Goal: Transaction & Acquisition: Book appointment/travel/reservation

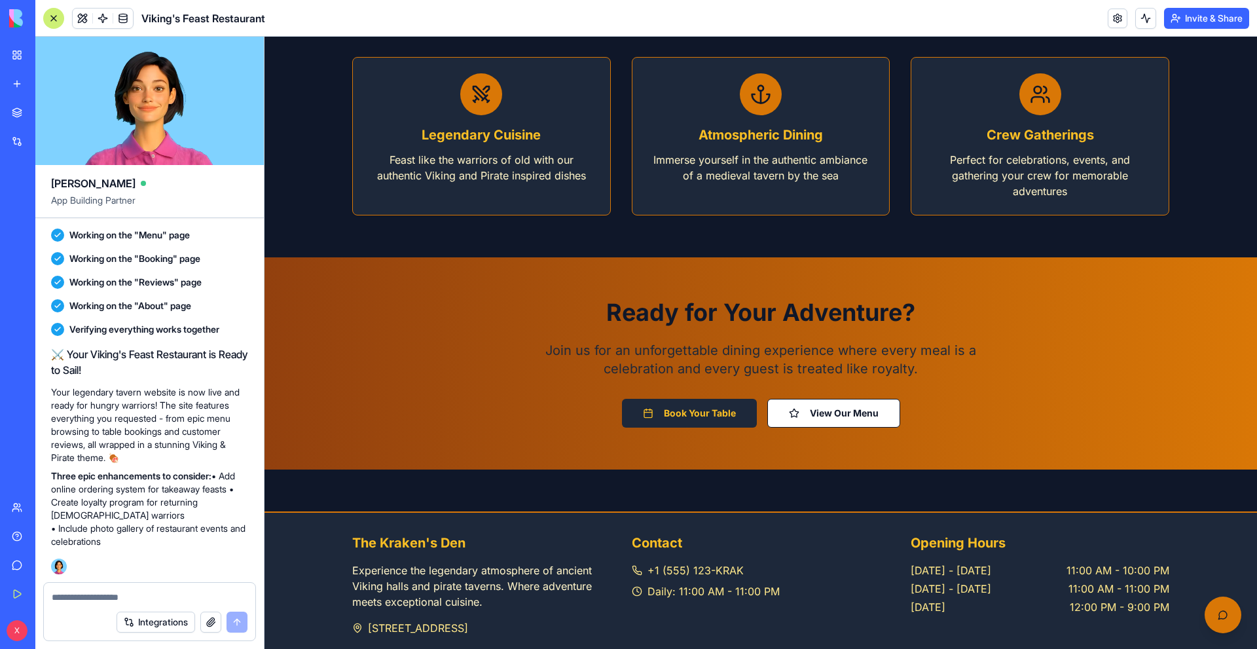
scroll to position [1215, 0]
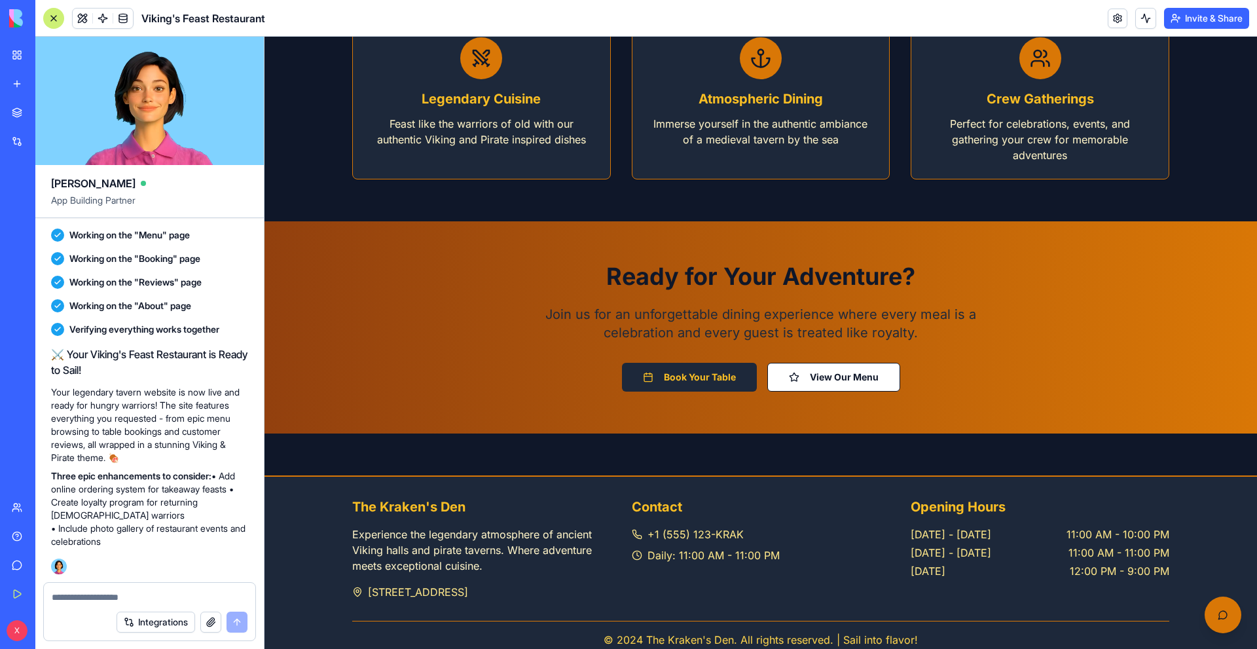
click at [699, 363] on button "Book Your Table" at bounding box center [689, 377] width 135 height 29
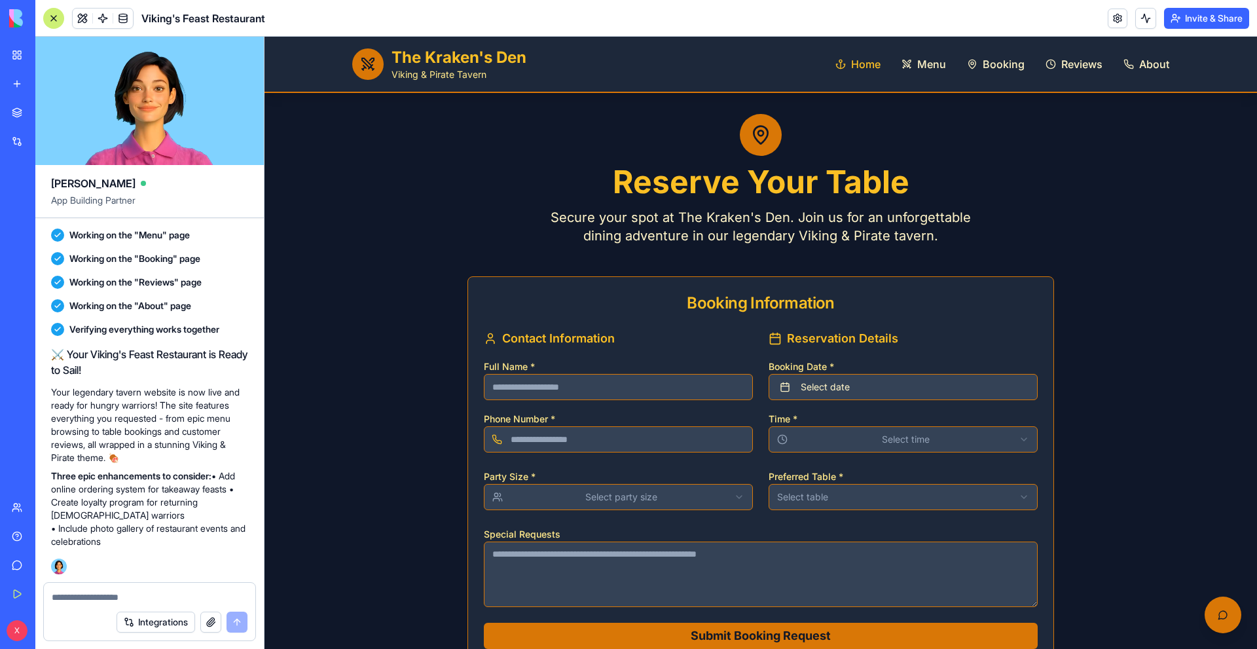
click at [869, 64] on span "Home" at bounding box center [865, 64] width 29 height 16
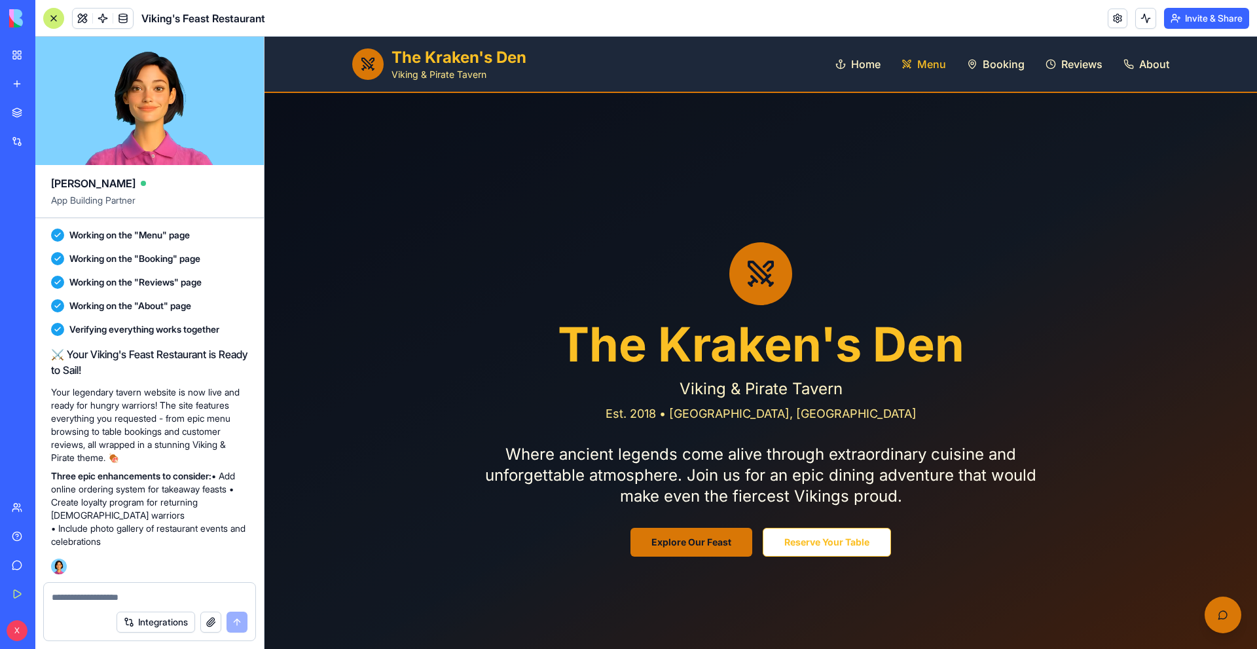
click at [928, 61] on span "Menu" at bounding box center [932, 64] width 29 height 16
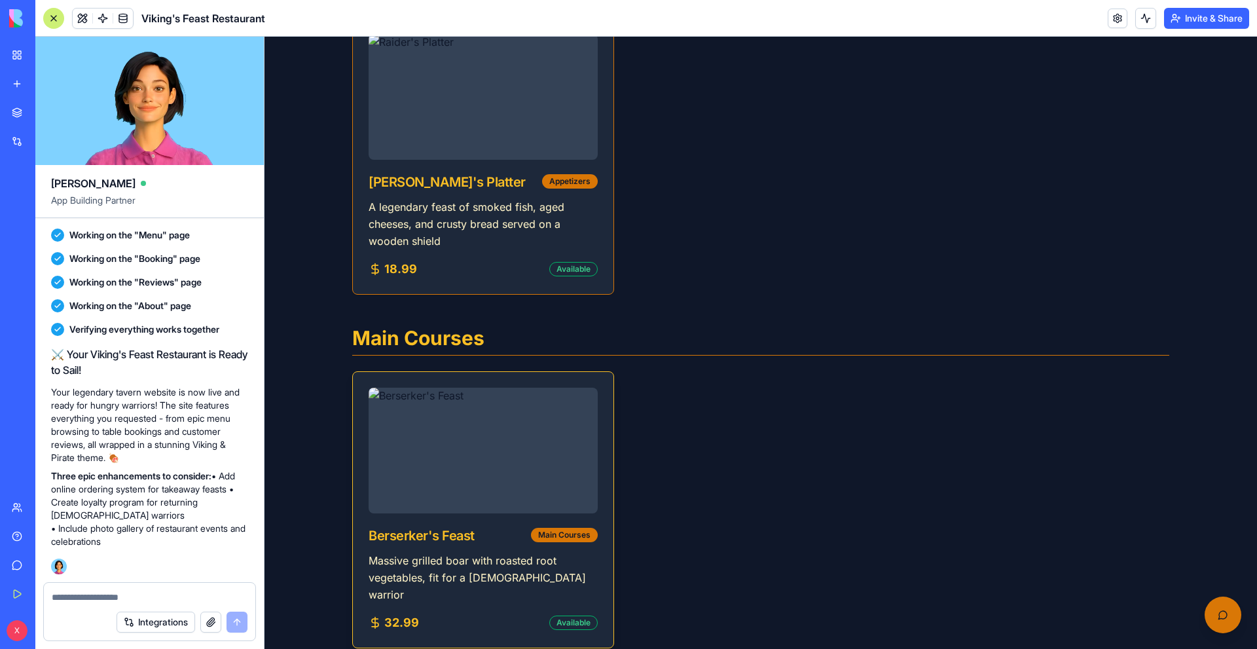
scroll to position [65, 0]
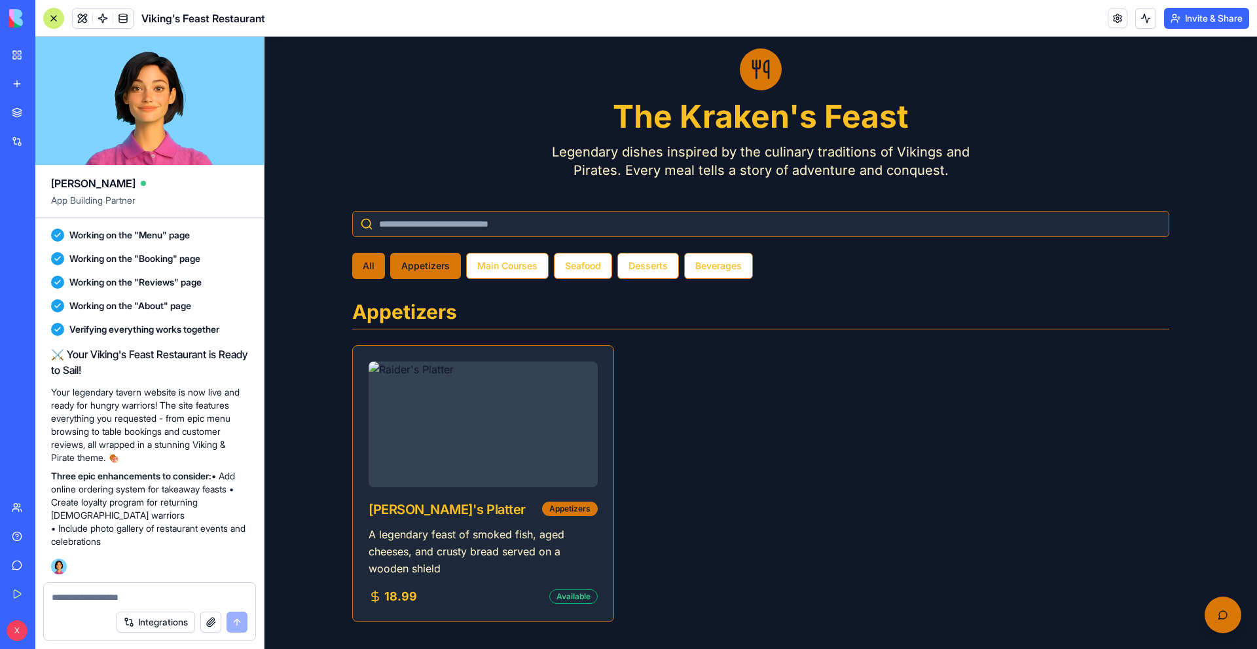
click at [432, 269] on button "Appetizers" at bounding box center [425, 266] width 71 height 26
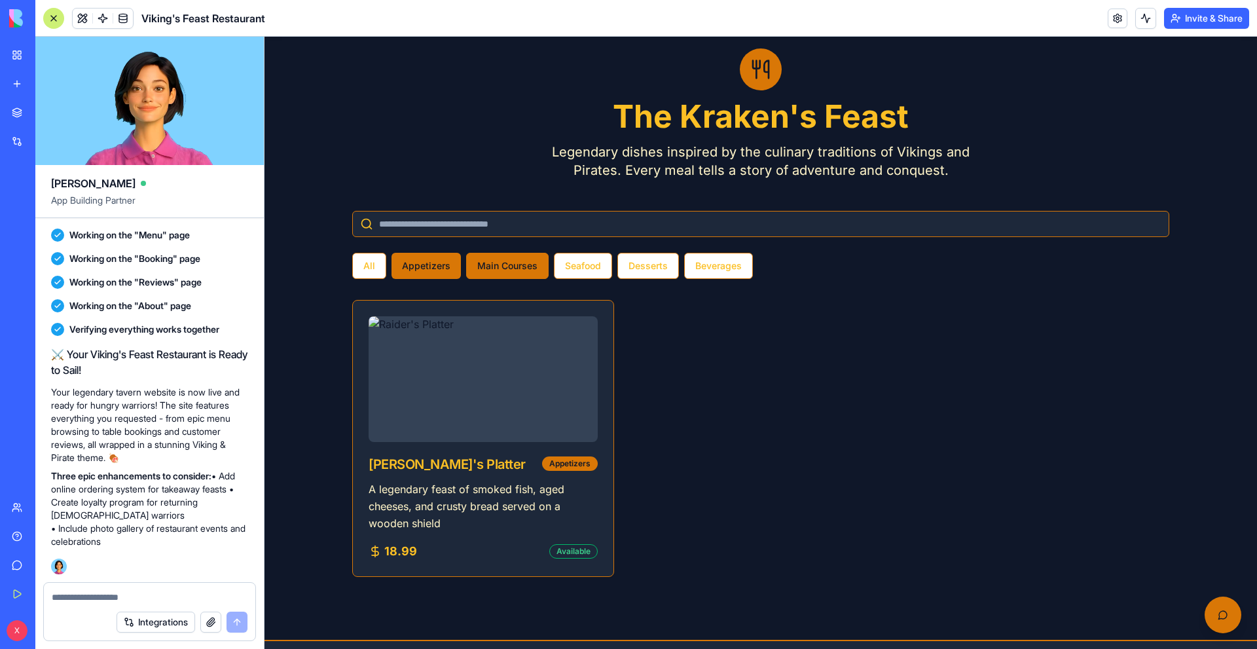
click at [478, 269] on button "Main Courses" at bounding box center [507, 266] width 83 height 26
click at [373, 269] on button "All" at bounding box center [369, 266] width 34 height 26
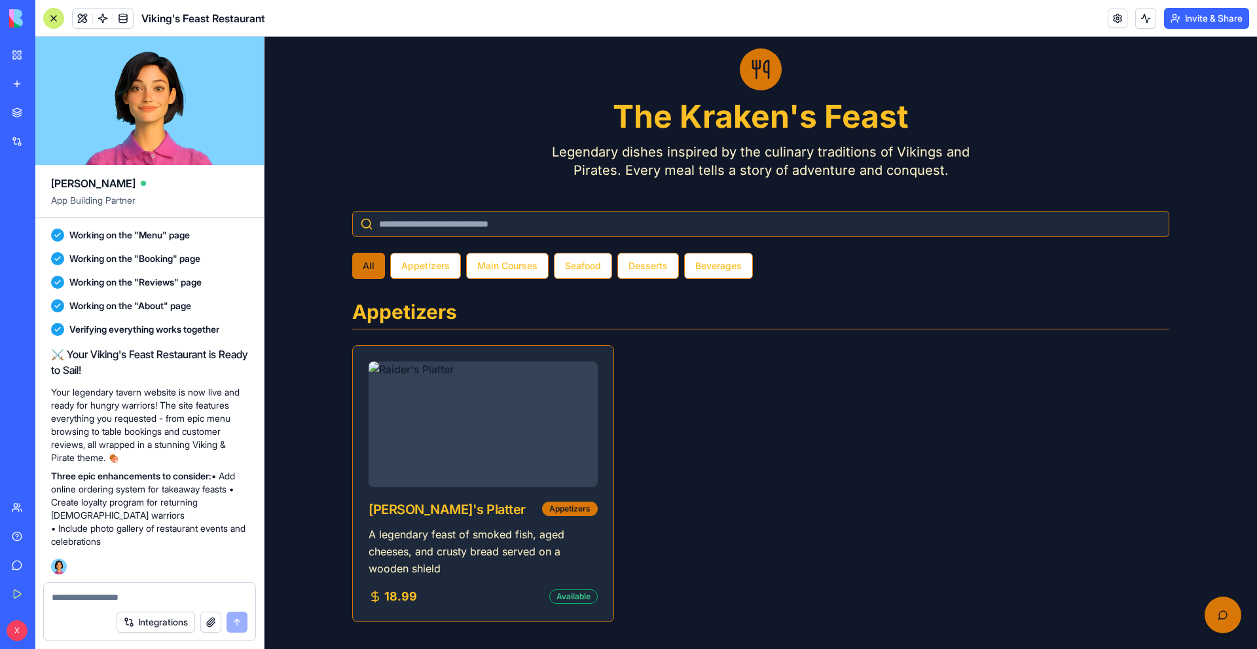
scroll to position [0, 0]
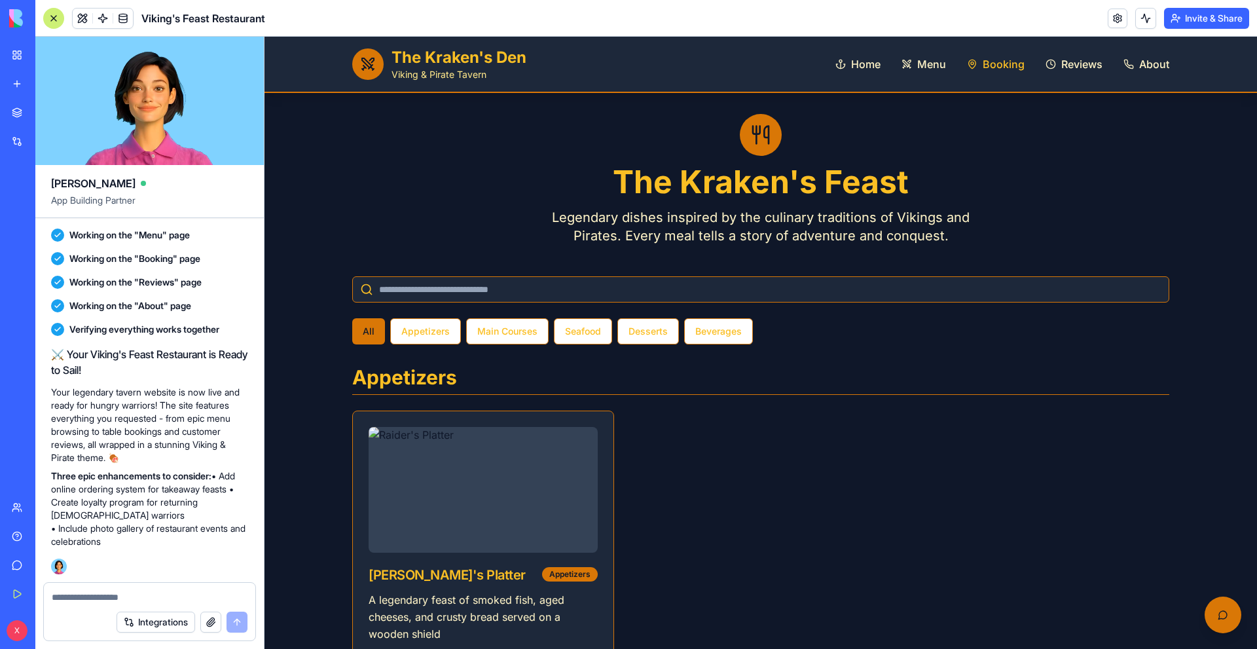
click at [1020, 64] on span "Booking" at bounding box center [1004, 64] width 42 height 16
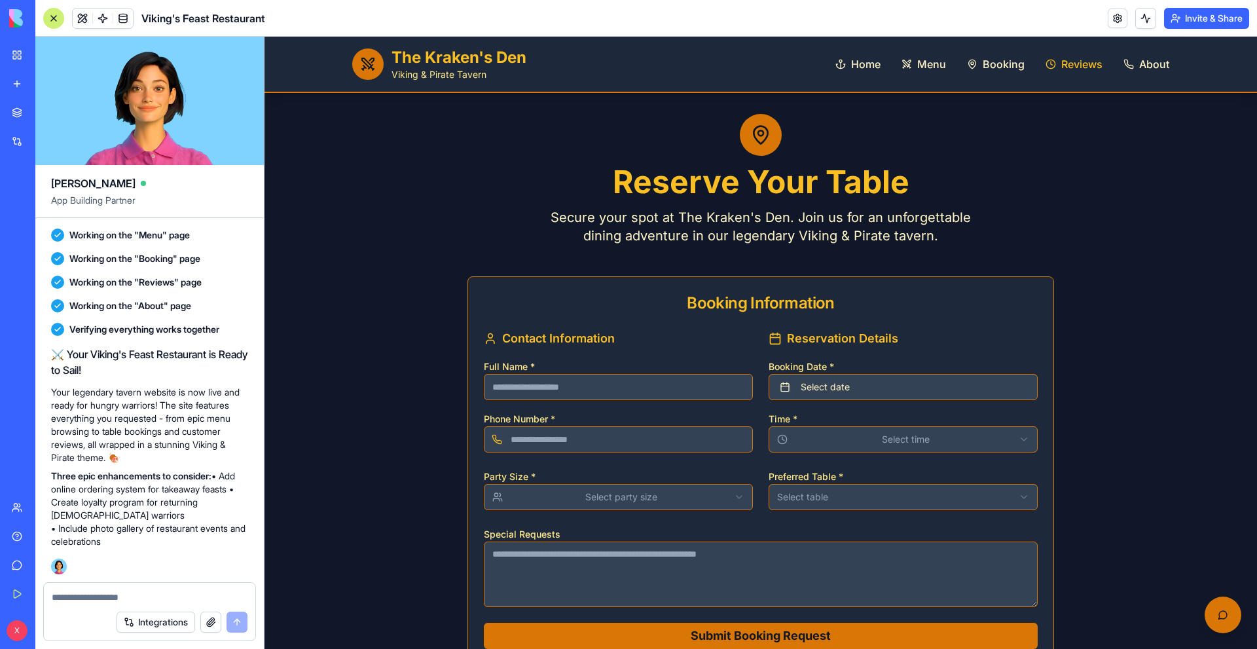
click at [1075, 65] on span "Reviews" at bounding box center [1082, 64] width 41 height 16
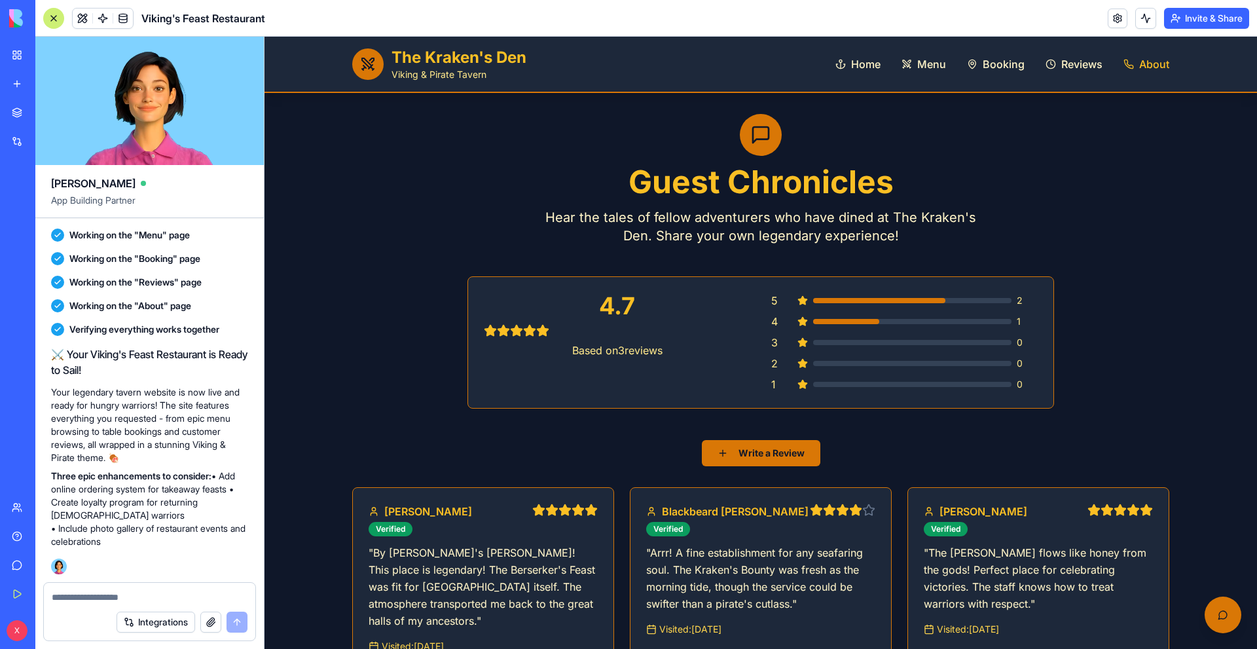
click at [1144, 69] on span "About" at bounding box center [1155, 64] width 30 height 16
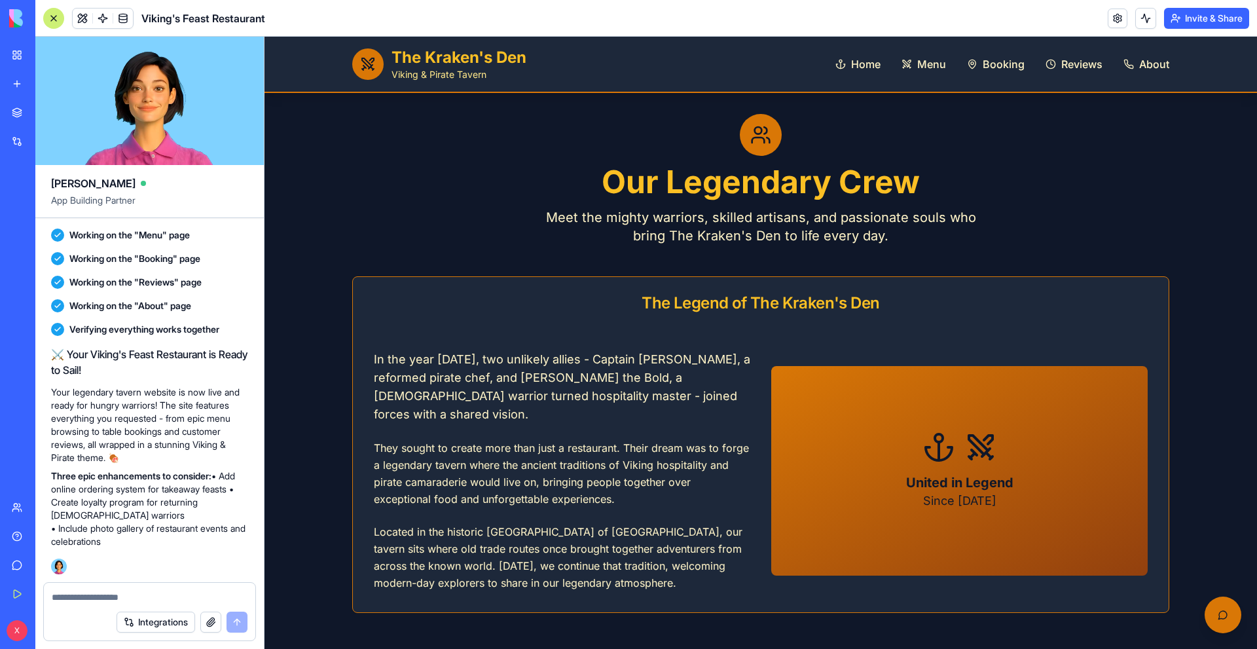
scroll to position [262, 0]
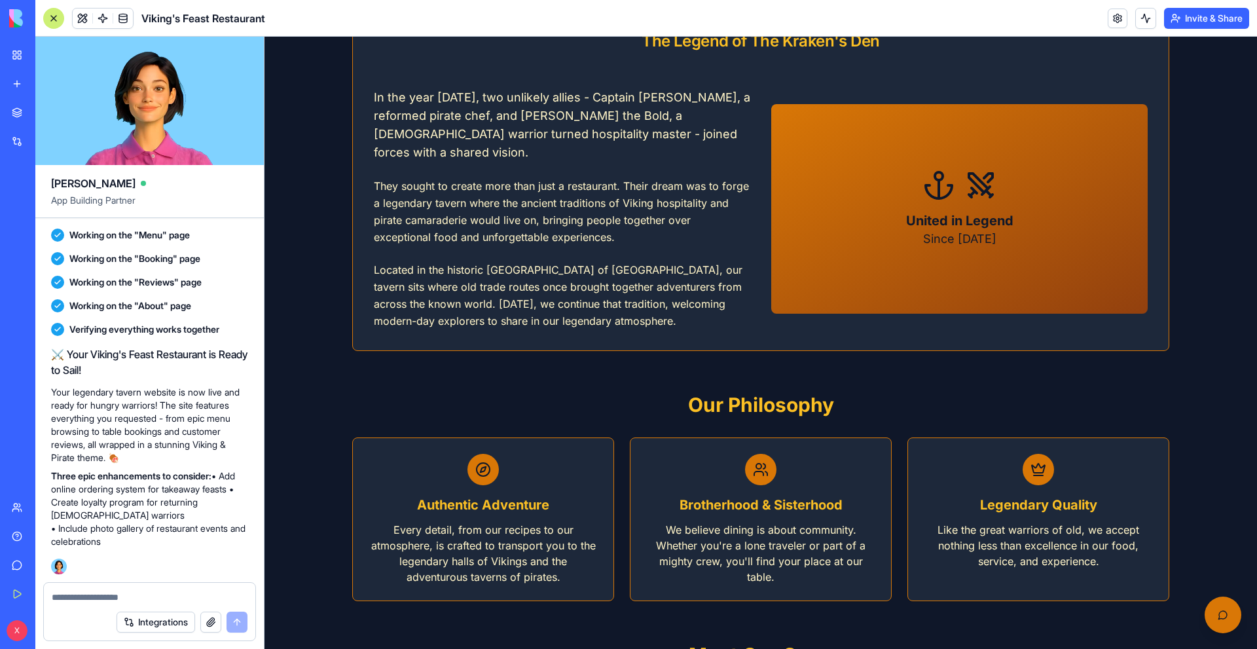
click at [954, 256] on div "United in Legend Since [DATE]" at bounding box center [959, 209] width 377 height 210
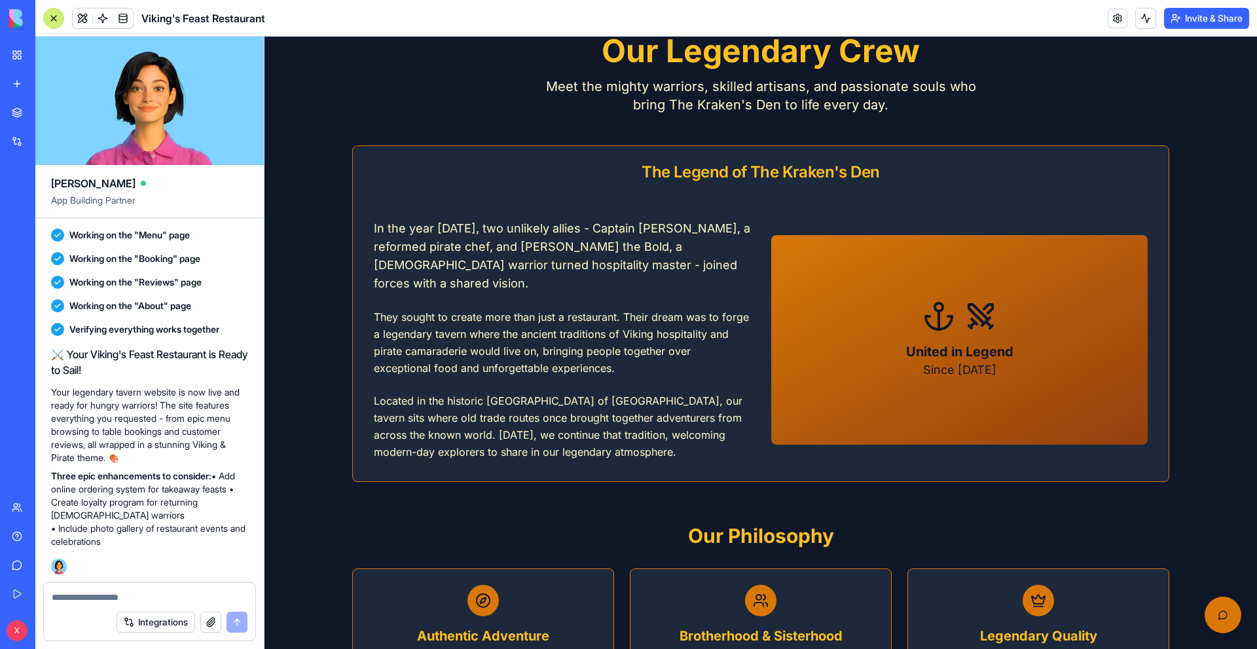
scroll to position [0, 0]
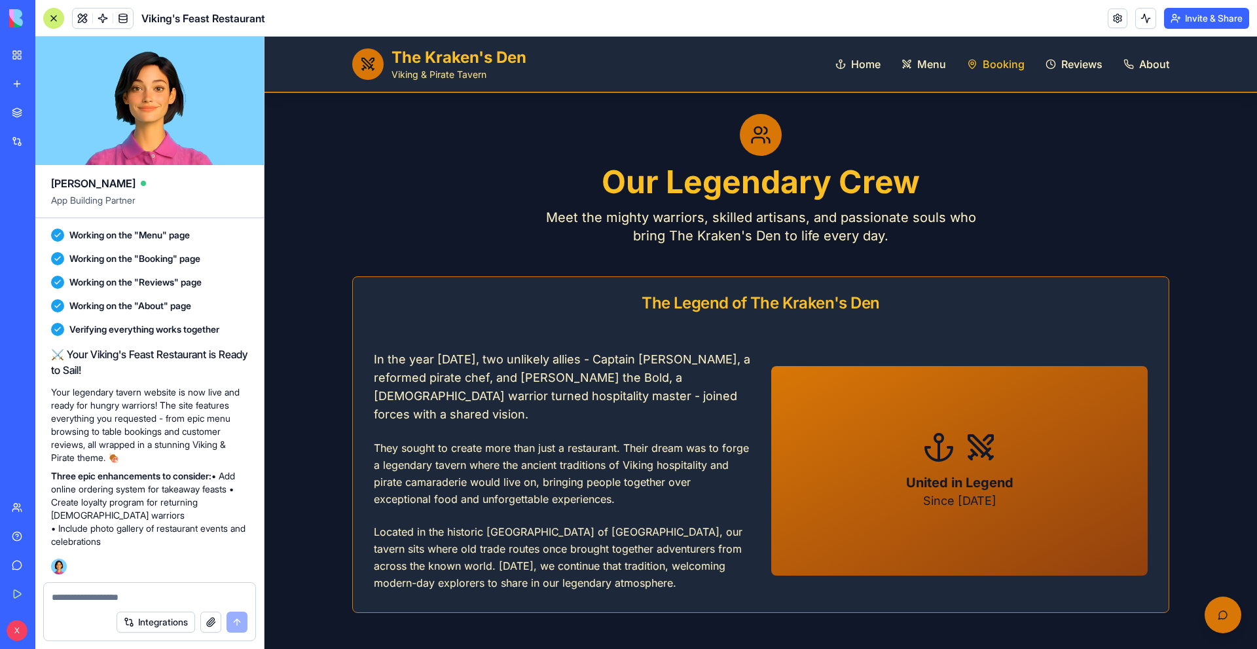
click at [999, 67] on span "Booking" at bounding box center [1004, 64] width 42 height 16
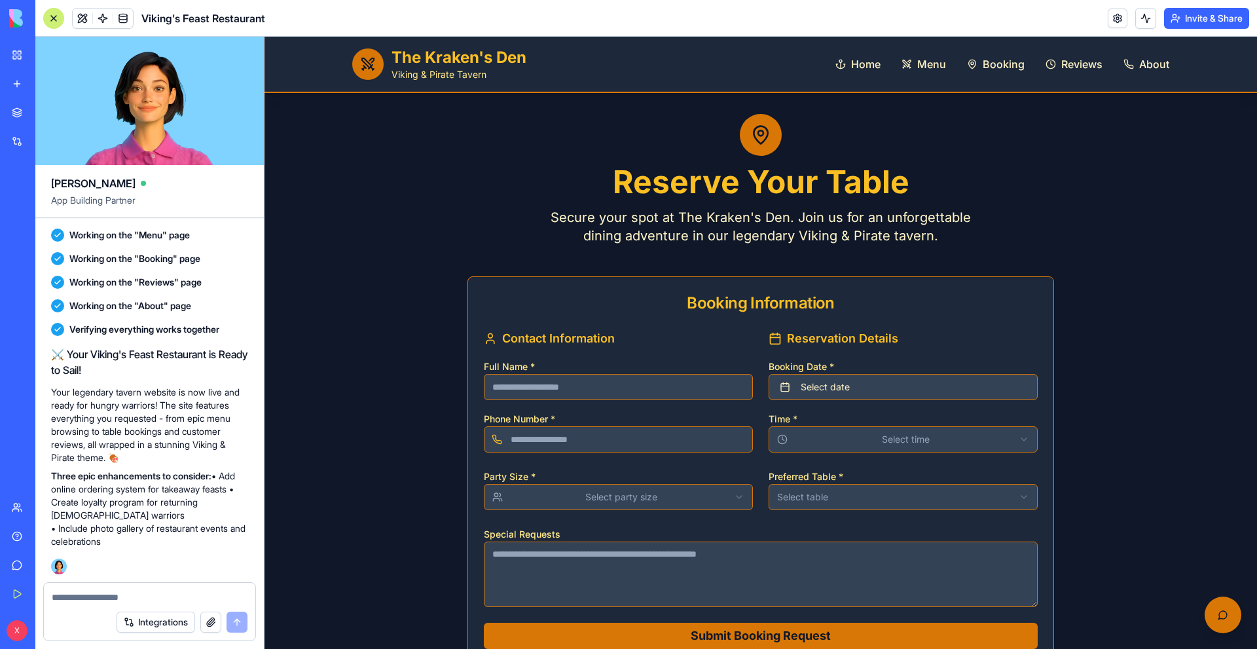
click at [633, 388] on input "Full Name *" at bounding box center [618, 387] width 269 height 26
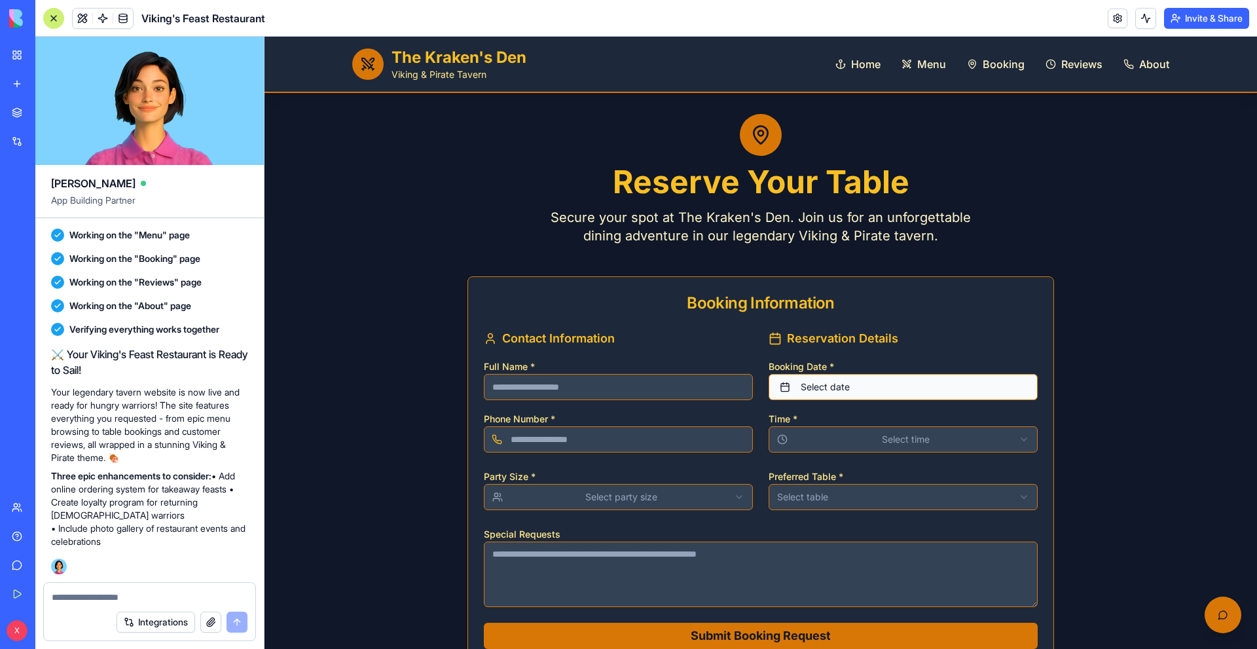
click at [854, 386] on button "Select date" at bounding box center [903, 387] width 269 height 26
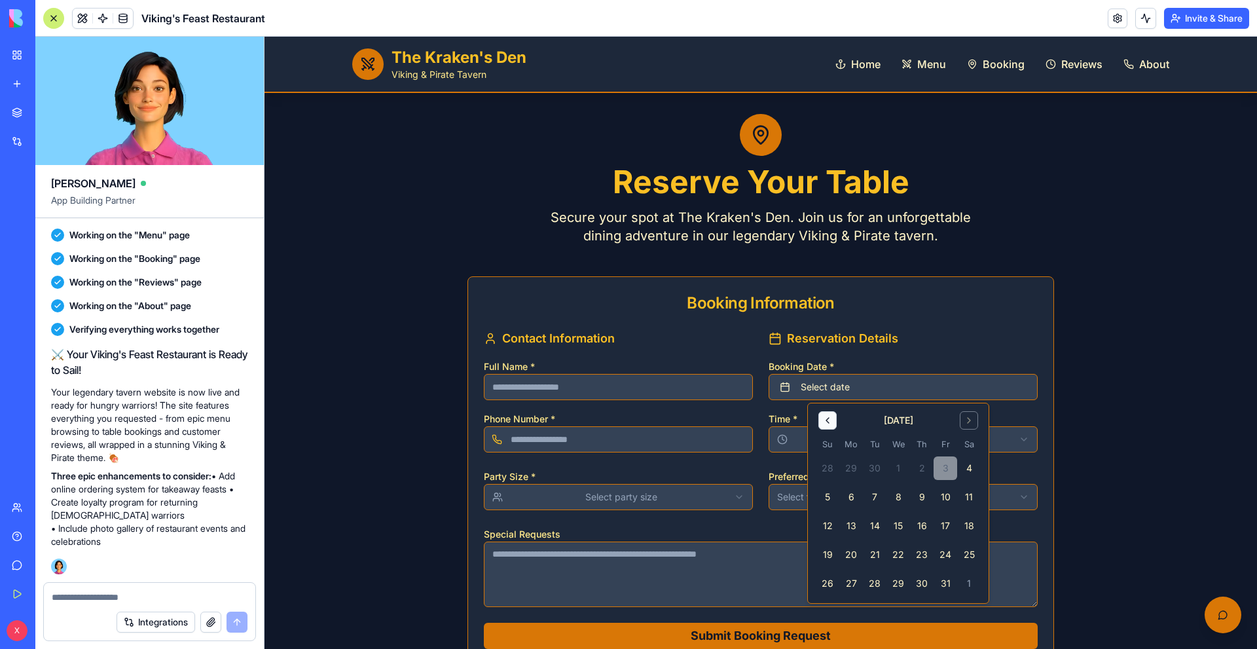
click at [828, 418] on button "Go to previous month" at bounding box center [828, 420] width 18 height 18
click at [902, 413] on div "[DATE]" at bounding box center [898, 419] width 165 height 16
click at [902, 418] on div "[DATE]" at bounding box center [898, 420] width 29 height 13
click at [827, 418] on button "Go to previous month" at bounding box center [828, 420] width 18 height 18
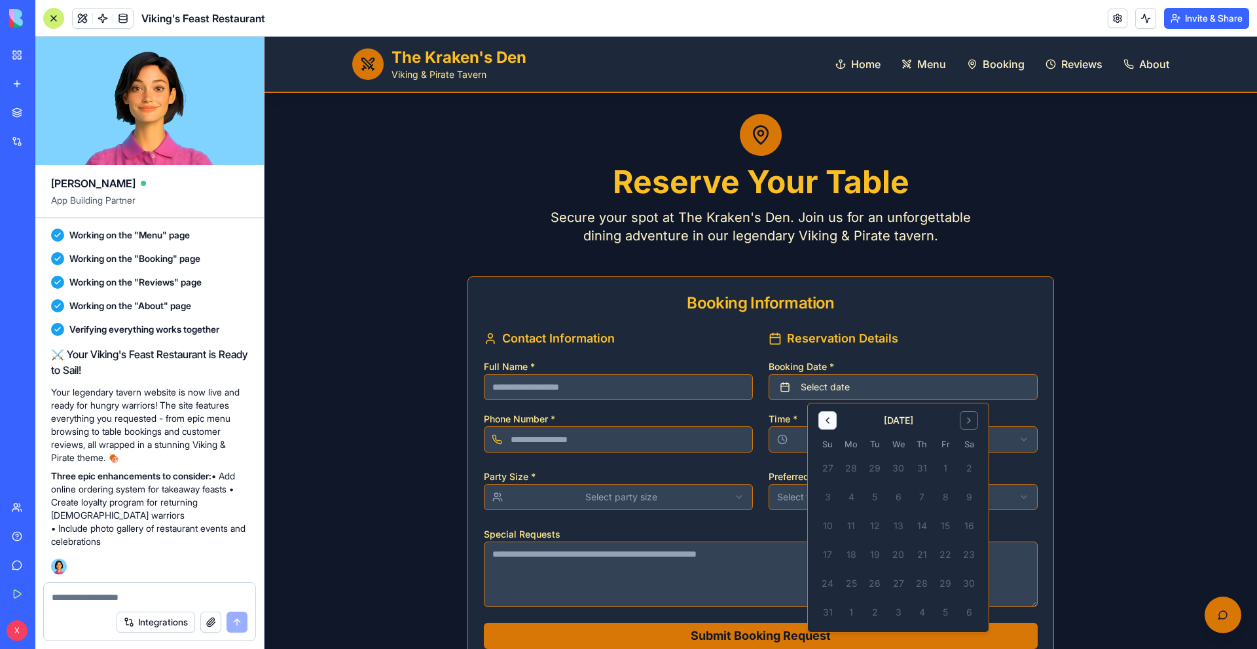
click at [827, 418] on button "Go to previous month" at bounding box center [828, 420] width 18 height 18
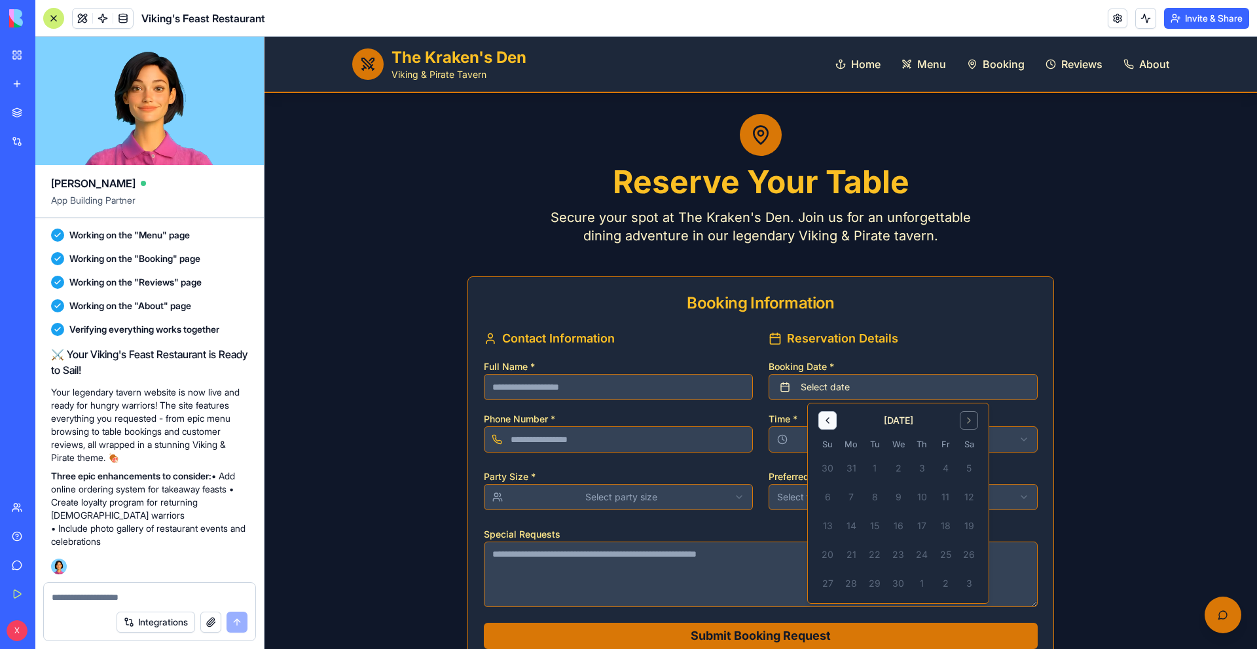
click at [827, 418] on button "Go to previous month" at bounding box center [828, 420] width 18 height 18
click at [874, 492] on td "4" at bounding box center [875, 497] width 24 height 24
drag, startPoint x: 874, startPoint y: 494, endPoint x: 938, endPoint y: 445, distance: 81.7
click at [878, 495] on td "4" at bounding box center [875, 497] width 24 height 24
click at [971, 415] on button "Go to next month" at bounding box center [969, 420] width 18 height 18
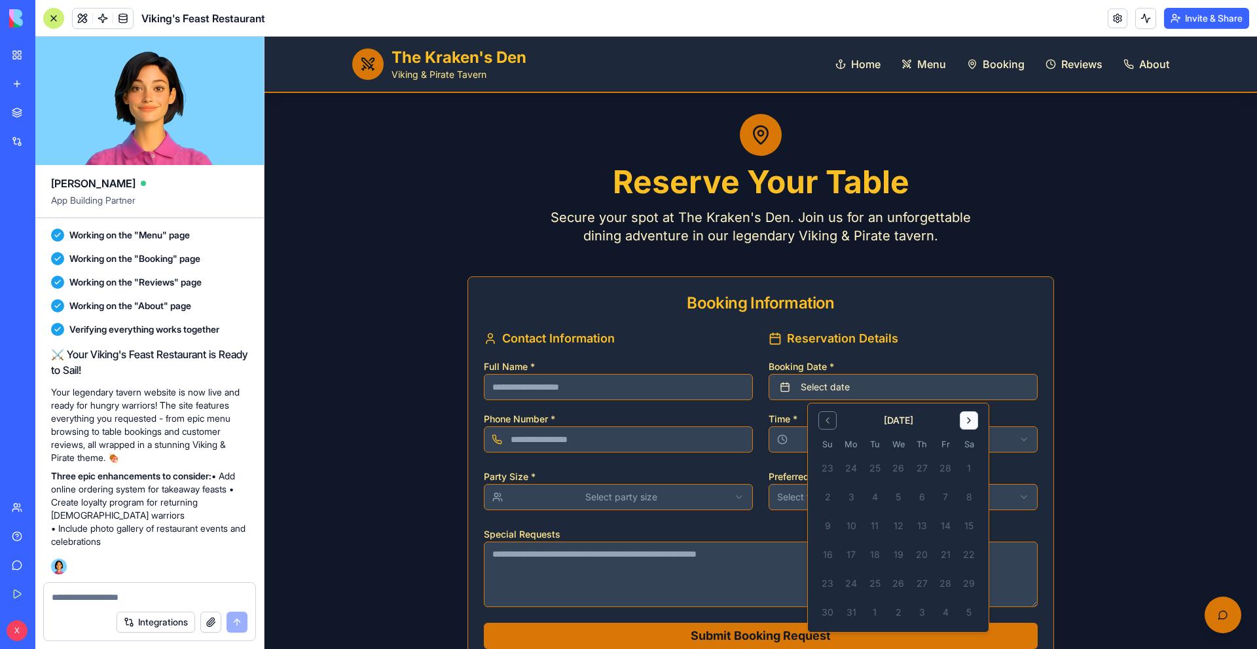
click at [971, 415] on button "Go to next month" at bounding box center [969, 420] width 18 height 18
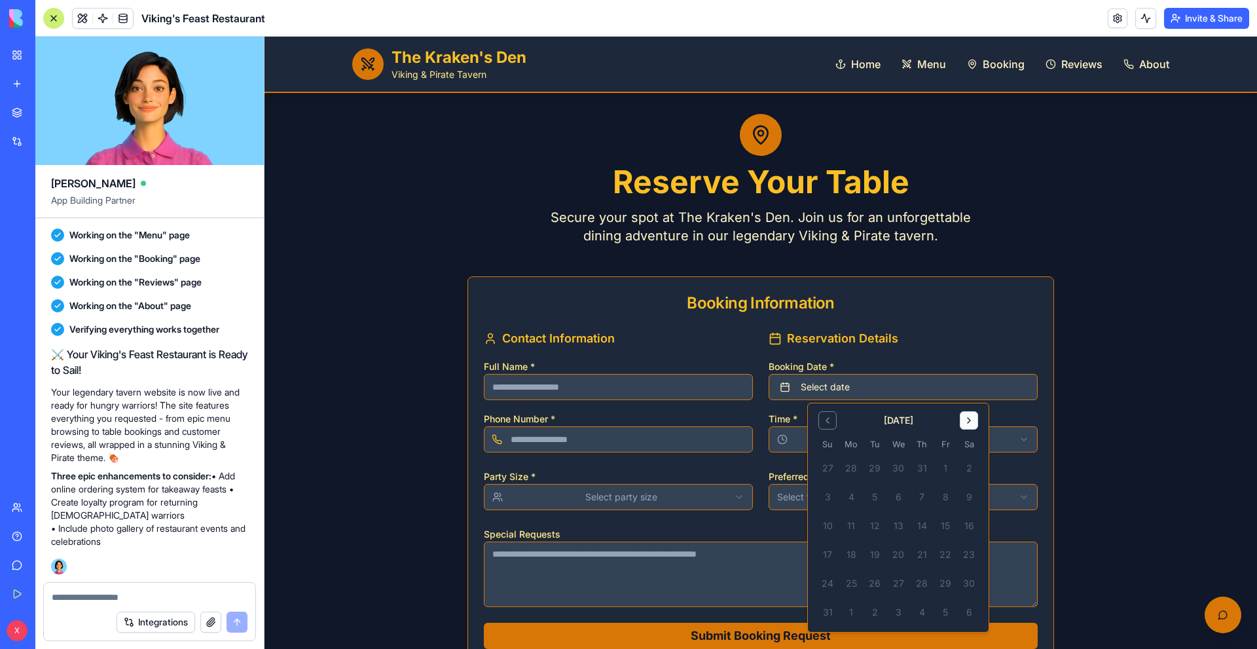
click at [971, 415] on button "Go to next month" at bounding box center [969, 420] width 18 height 18
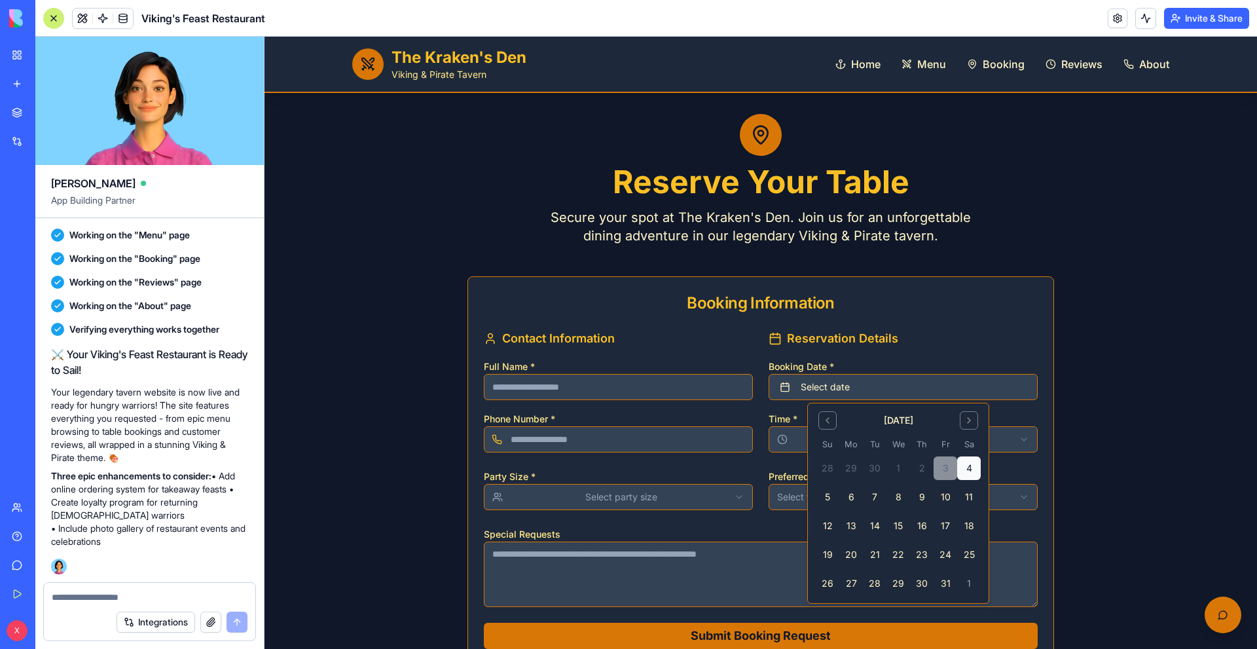
click at [967, 470] on button "4" at bounding box center [969, 468] width 24 height 24
click at [645, 389] on input "Full Name *" at bounding box center [618, 387] width 269 height 26
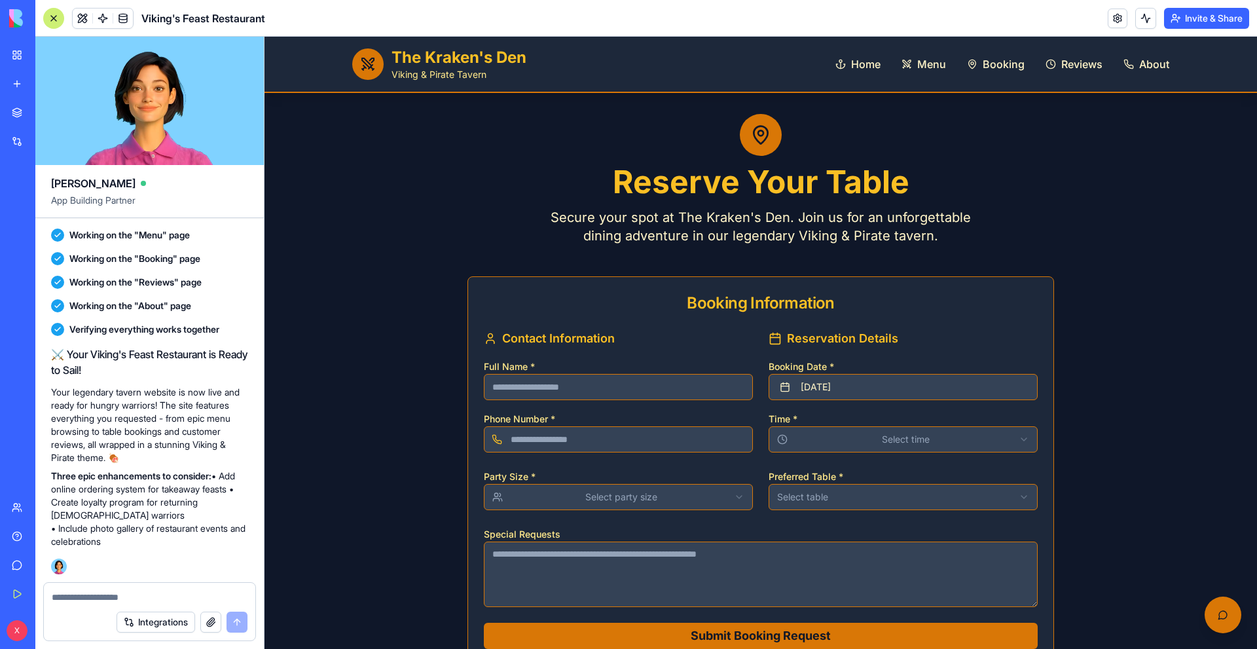
type input "*"
type input "****"
click at [820, 434] on html "The Kraken's Den Viking & Pirate Tavern Home Menu Booking Reviews About Reserve…" at bounding box center [761, 561] width 993 height 1048
click at [639, 434] on input "Phone Number *" at bounding box center [618, 439] width 269 height 26
type input "**********"
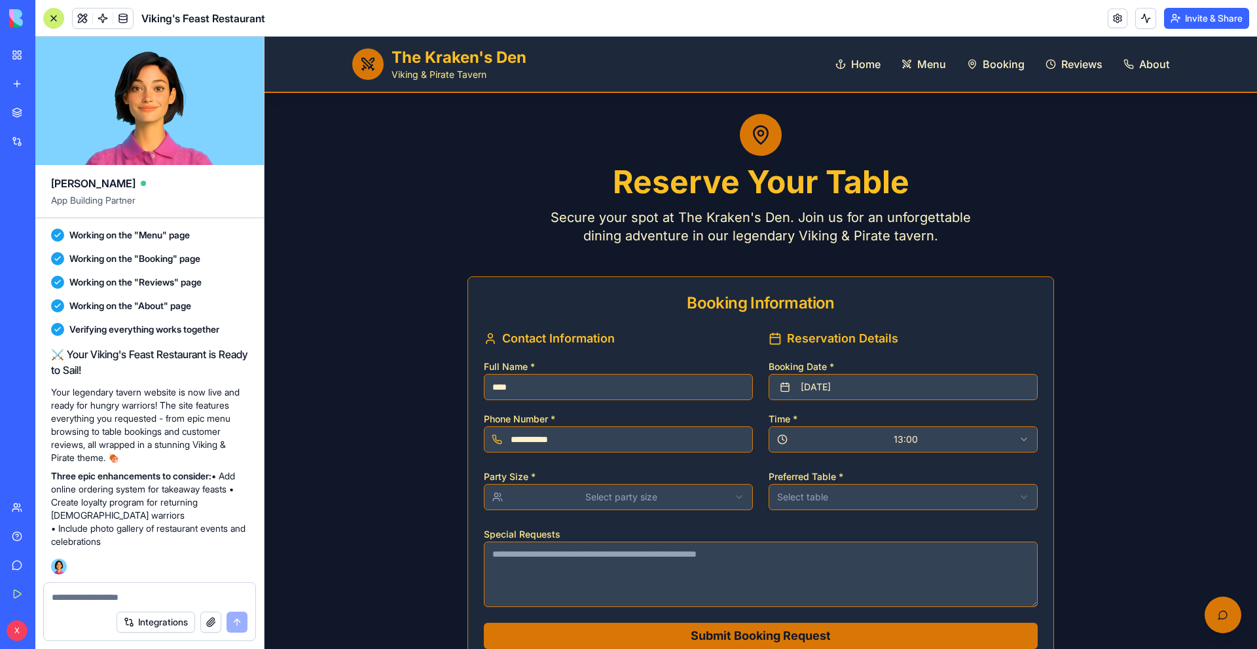
click at [665, 508] on html "**********" at bounding box center [761, 561] width 993 height 1048
click at [884, 504] on html "**********" at bounding box center [761, 561] width 993 height 1048
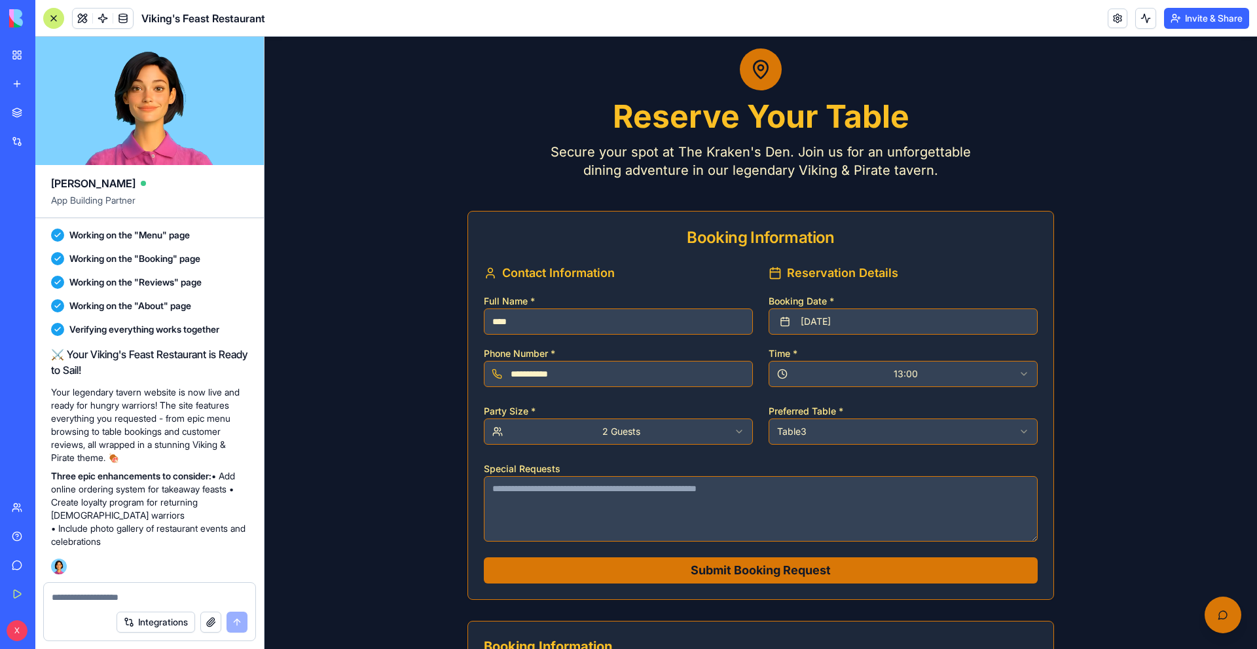
scroll to position [196, 0]
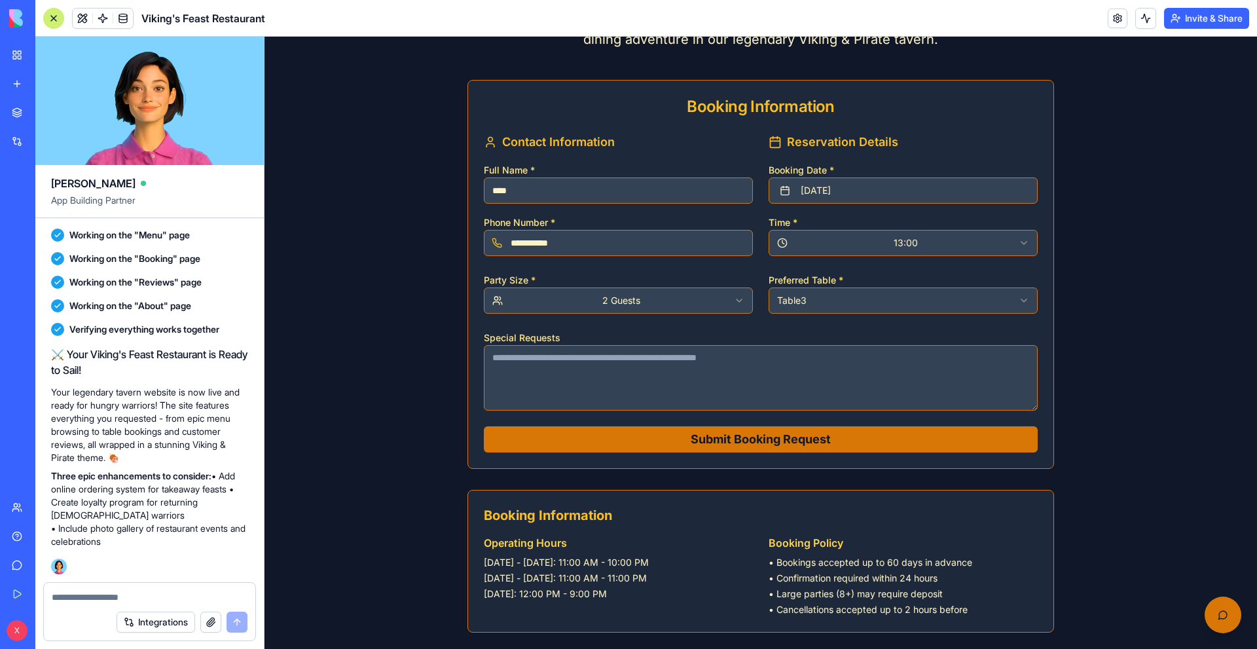
click at [640, 369] on textarea "Special Requests" at bounding box center [761, 377] width 554 height 65
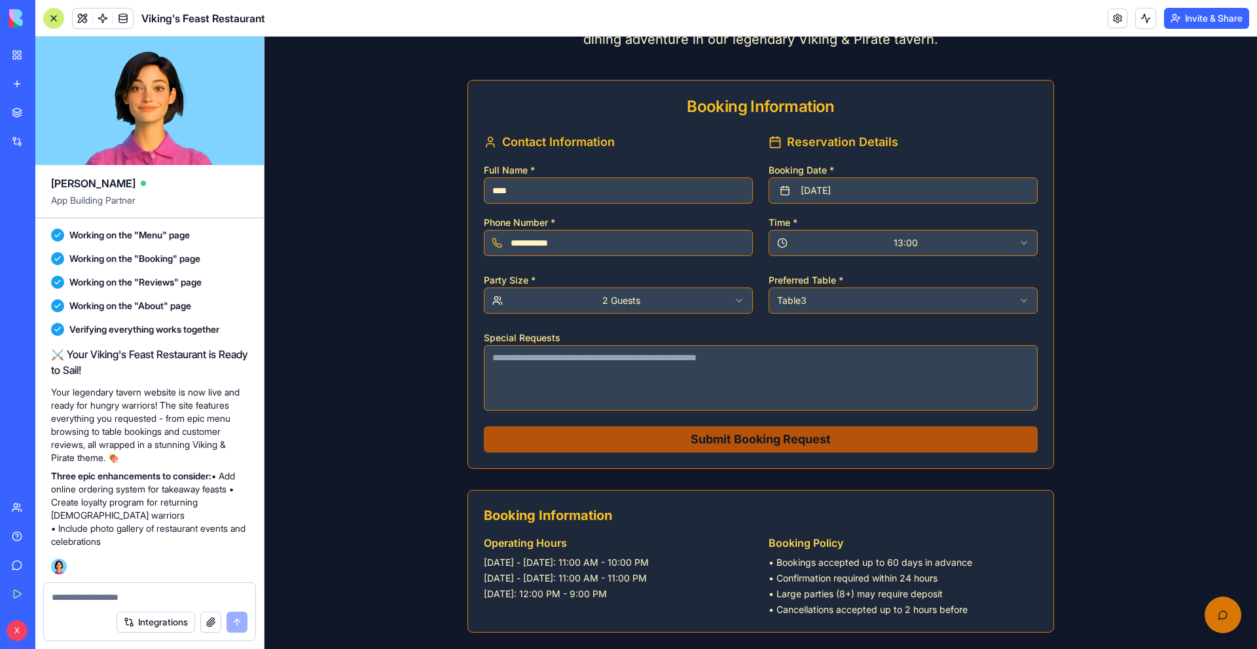
click at [738, 440] on button "Submit Booking Request" at bounding box center [761, 439] width 554 height 26
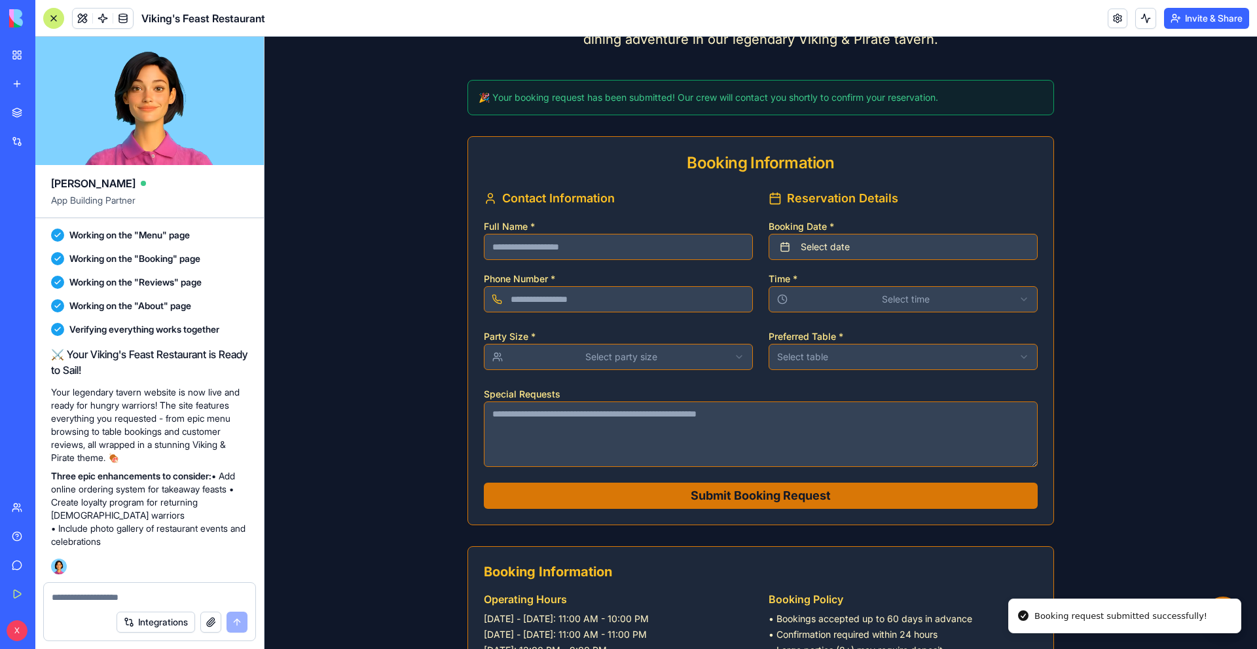
click at [1111, 621] on div "Booking request submitted successfully!" at bounding box center [1121, 616] width 173 height 13
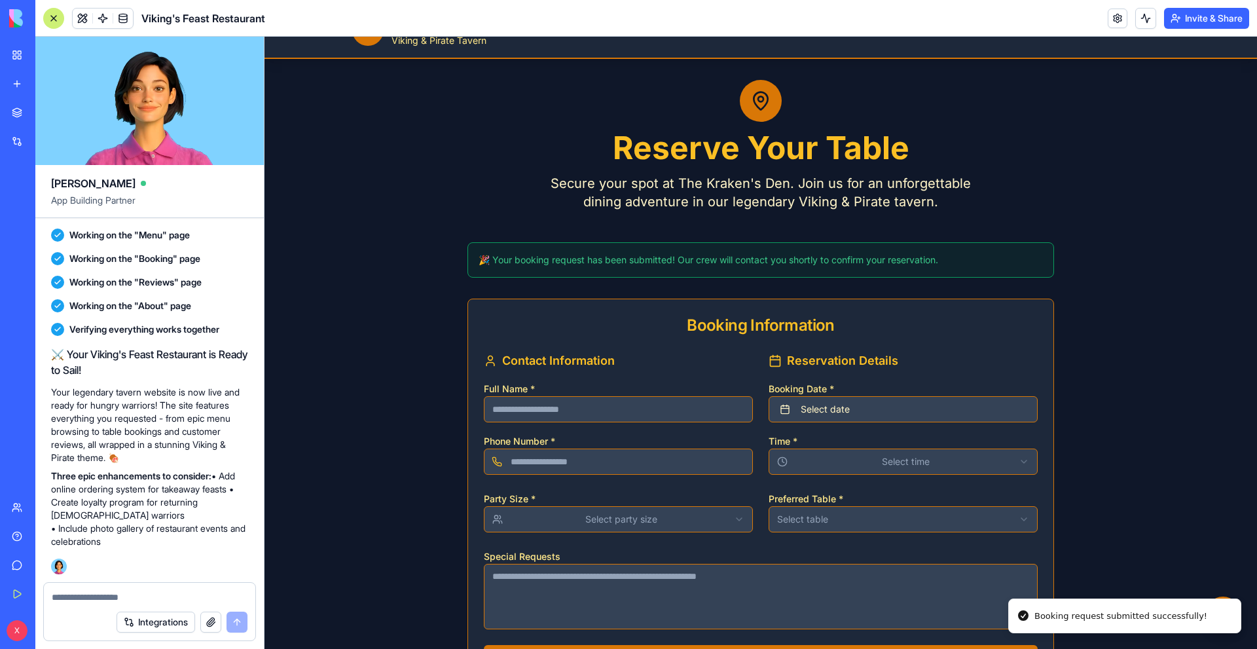
scroll to position [0, 0]
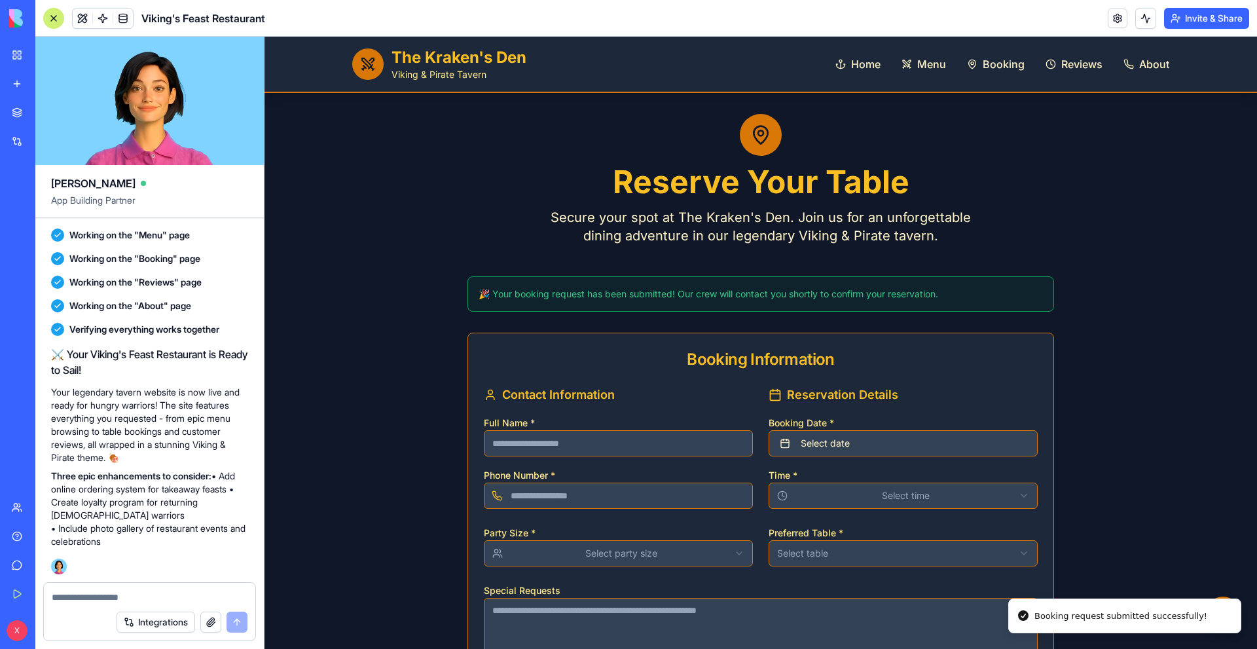
click at [750, 302] on div "🎉 Your booking request has been submitted! Our crew will contact you shortly to…" at bounding box center [761, 293] width 587 height 35
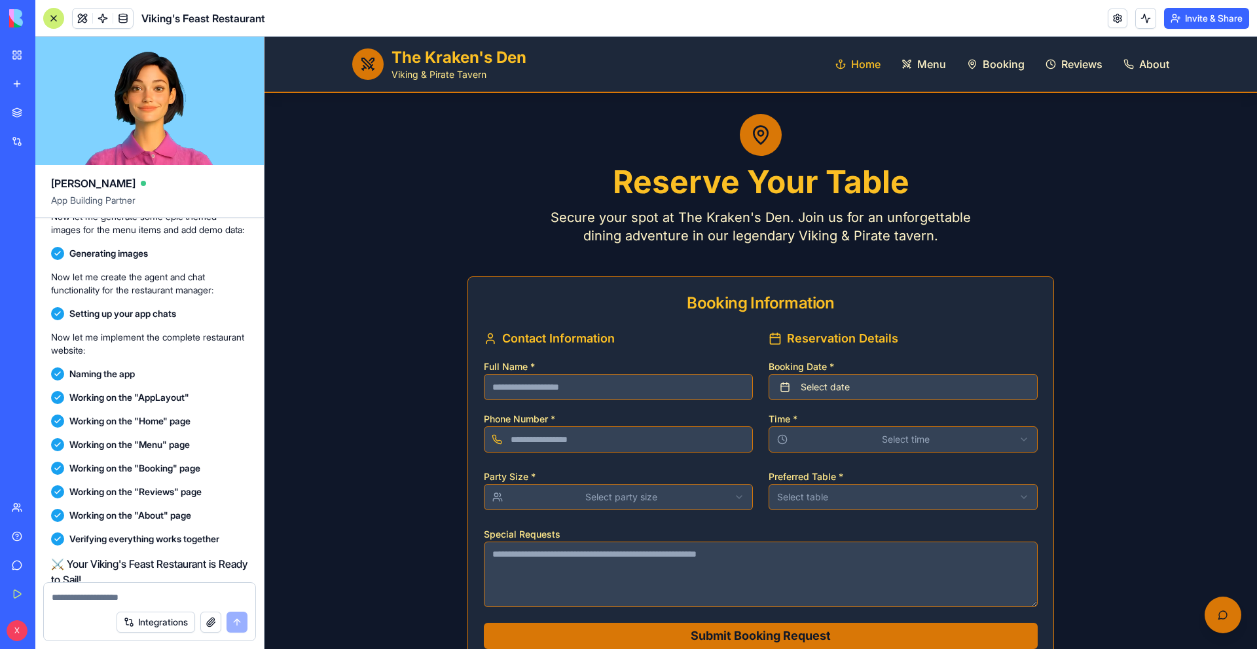
click at [861, 62] on span "Home" at bounding box center [865, 64] width 29 height 16
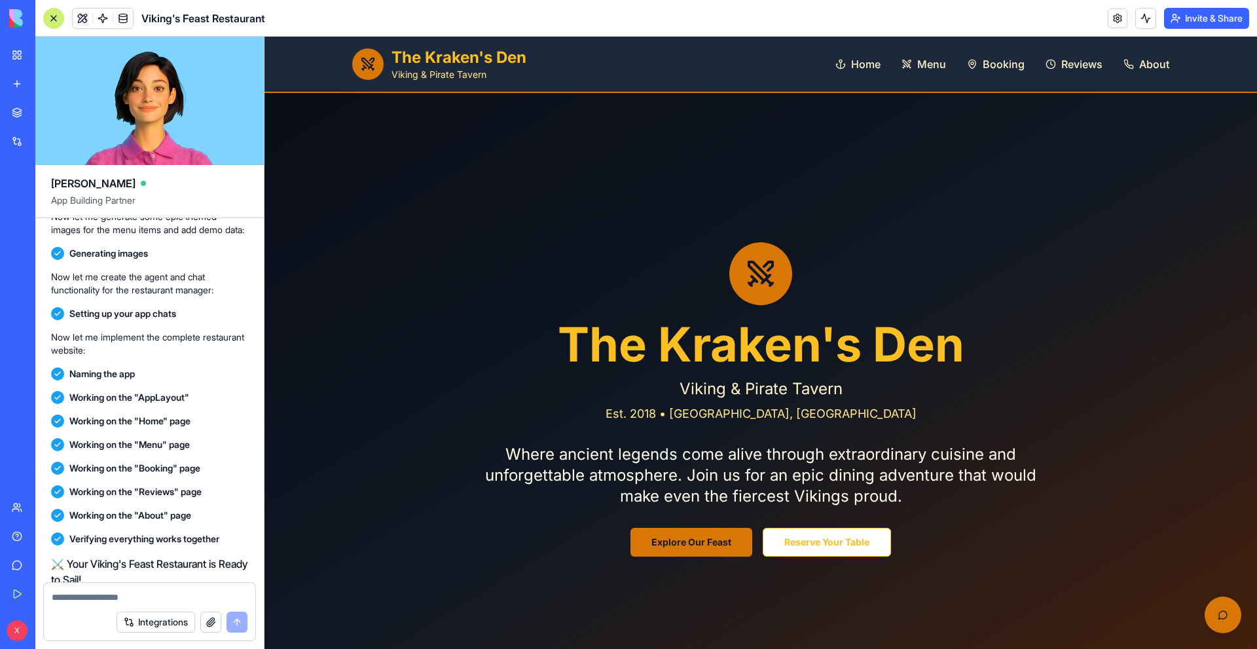
click at [398, 63] on h1 "The Kraken's Den" at bounding box center [459, 57] width 135 height 21
click at [1149, 65] on span "About" at bounding box center [1155, 64] width 30 height 16
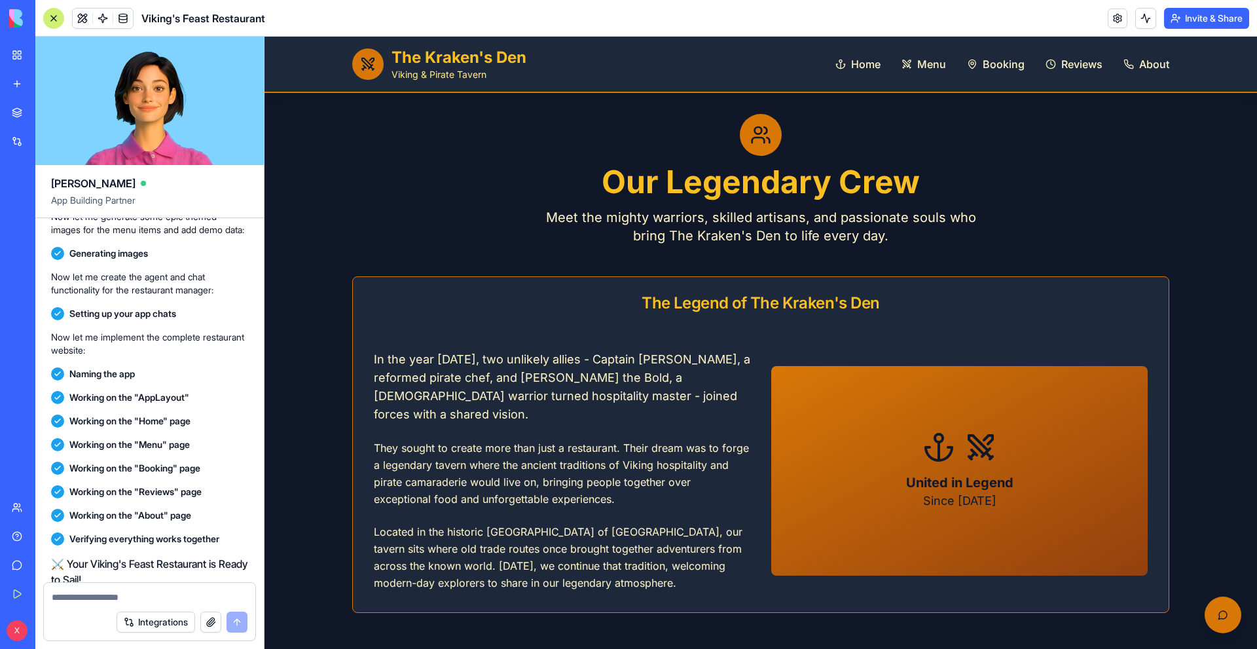
scroll to position [327, 0]
